Goal: Check status: Check status

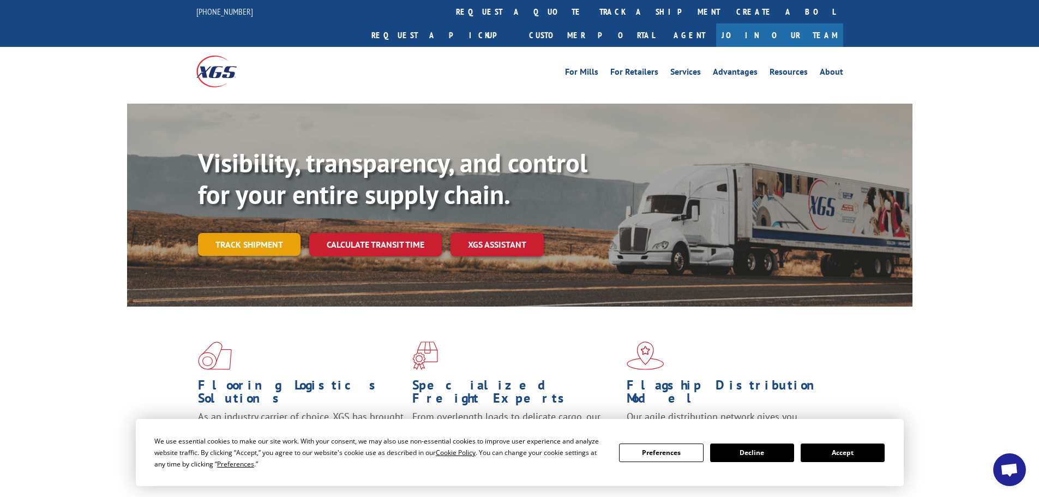
click at [238, 233] on link "Track shipment" at bounding box center [249, 244] width 103 height 23
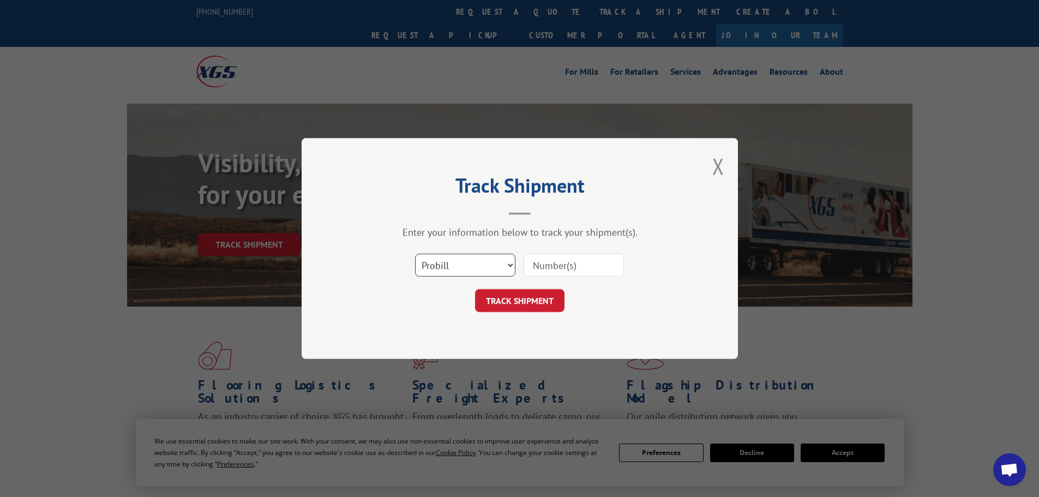
click at [491, 268] on select "Select category... Probill BOL PO" at bounding box center [465, 265] width 100 height 23
select select "bol"
click at [415, 254] on select "Select category... Probill BOL PO" at bounding box center [465, 265] width 100 height 23
click at [588, 262] on input at bounding box center [574, 265] width 100 height 23
type input "1507"
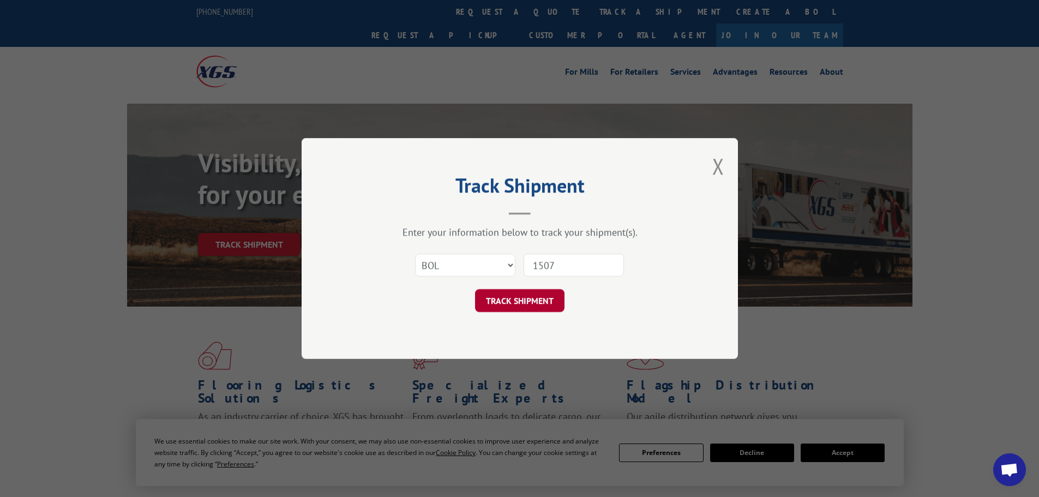
click at [558, 302] on button "TRACK SHIPMENT" at bounding box center [519, 300] width 89 height 23
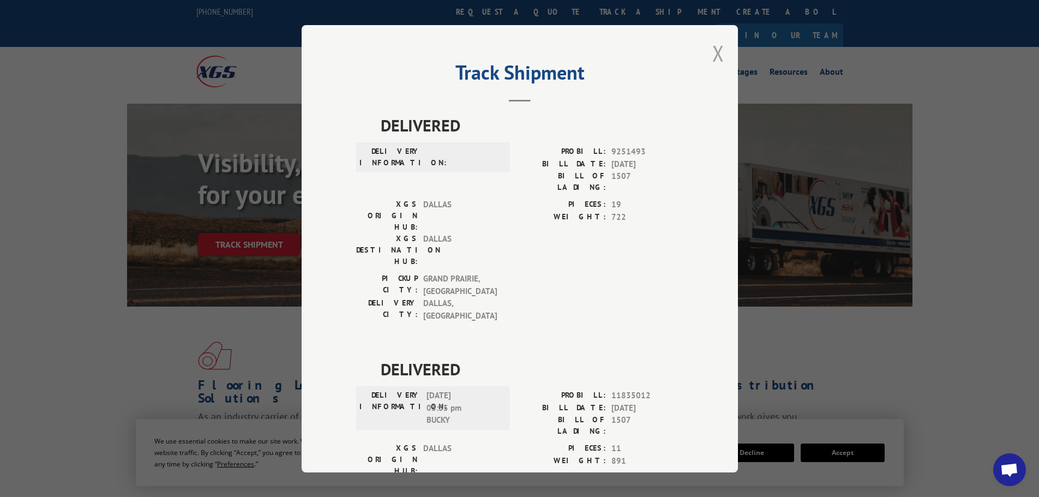
click at [719, 53] on button "Close modal" at bounding box center [719, 53] width 12 height 29
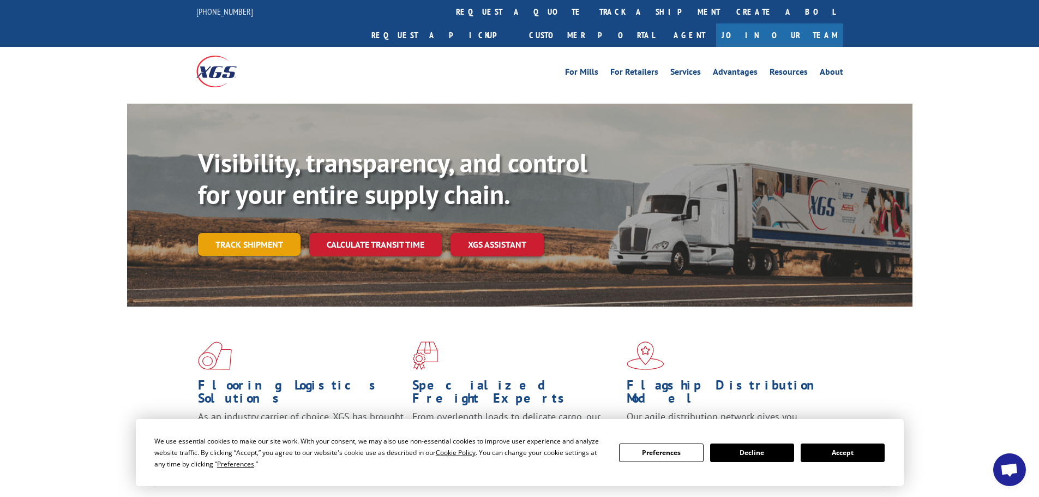
click at [248, 233] on link "Track shipment" at bounding box center [249, 244] width 103 height 23
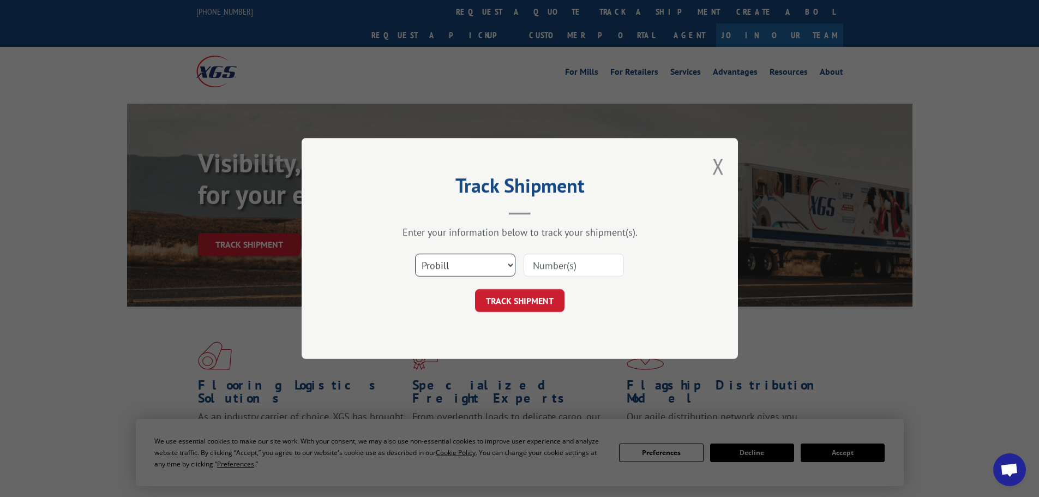
click at [432, 266] on select "Select category... Probill BOL PO" at bounding box center [465, 265] width 100 height 23
select select "bol"
click at [415, 254] on select "Select category... Probill BOL PO" at bounding box center [465, 265] width 100 height 23
click at [567, 269] on input at bounding box center [574, 265] width 100 height 23
type input "1507-1"
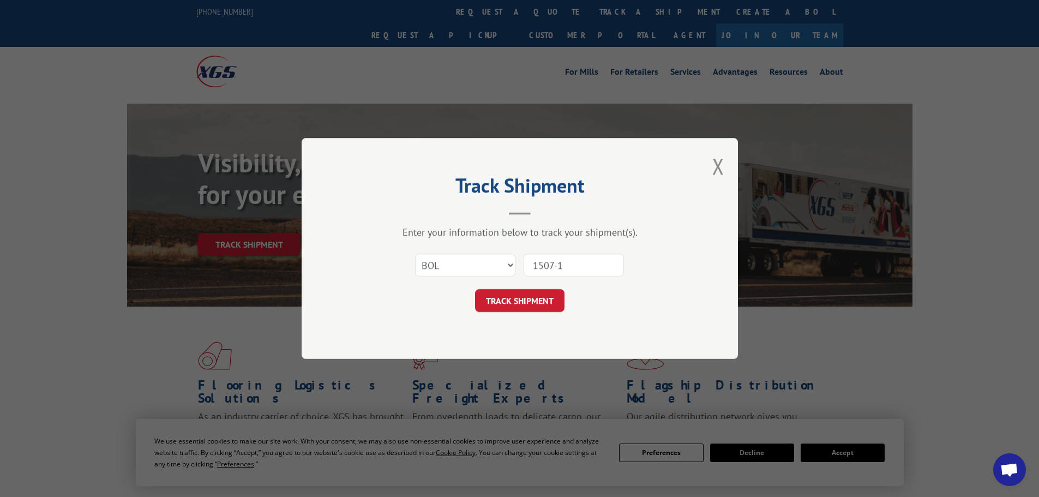
click at [462, 310] on div "TRACK SHIPMENT" at bounding box center [519, 300] width 327 height 23
click at [491, 304] on button "TRACK SHIPMENT" at bounding box center [519, 300] width 89 height 23
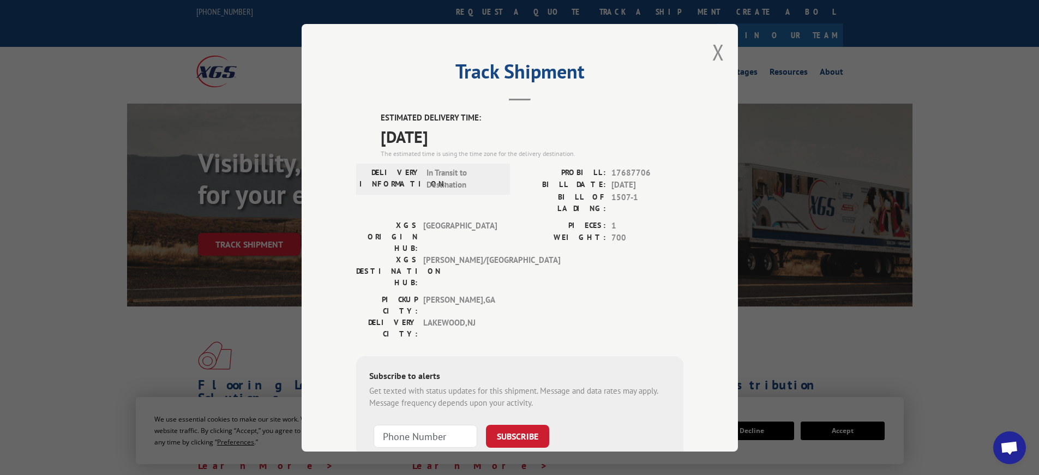
click at [348, 64] on div "Track Shipment ESTIMATED DELIVERY TIME: [DATE] The estimated time is using the …" at bounding box center [520, 238] width 437 height 428
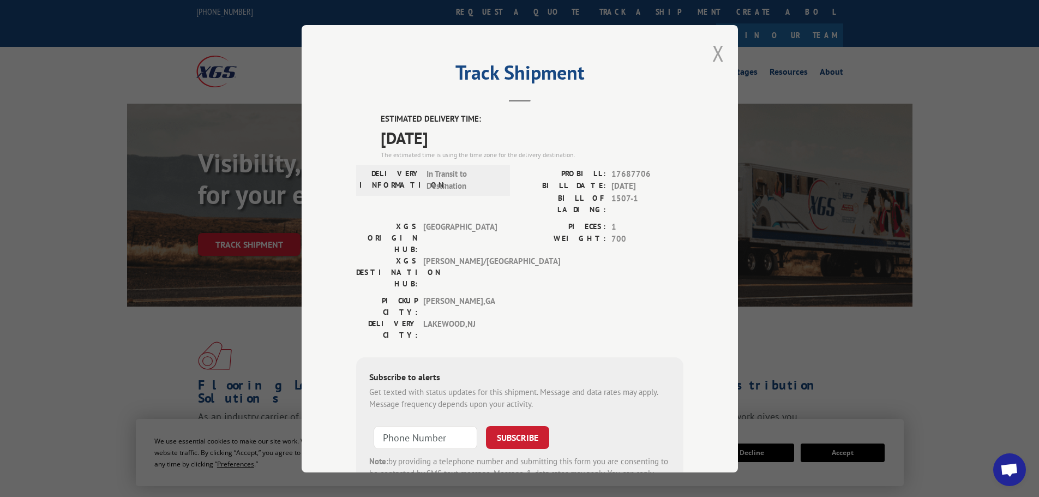
click at [713, 52] on button "Close modal" at bounding box center [719, 53] width 12 height 29
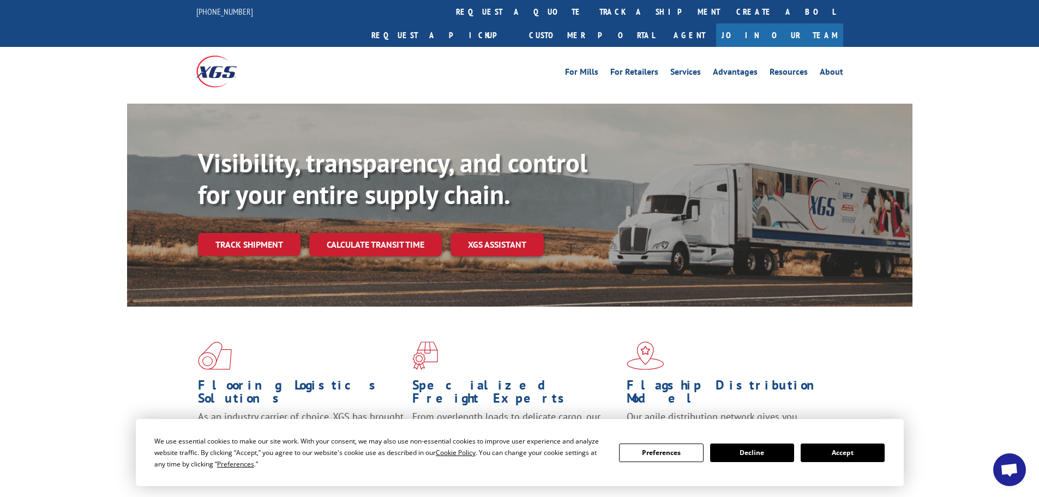
click at [819, 454] on button "Accept" at bounding box center [843, 453] width 84 height 19
